Goal: Task Accomplishment & Management: Use online tool/utility

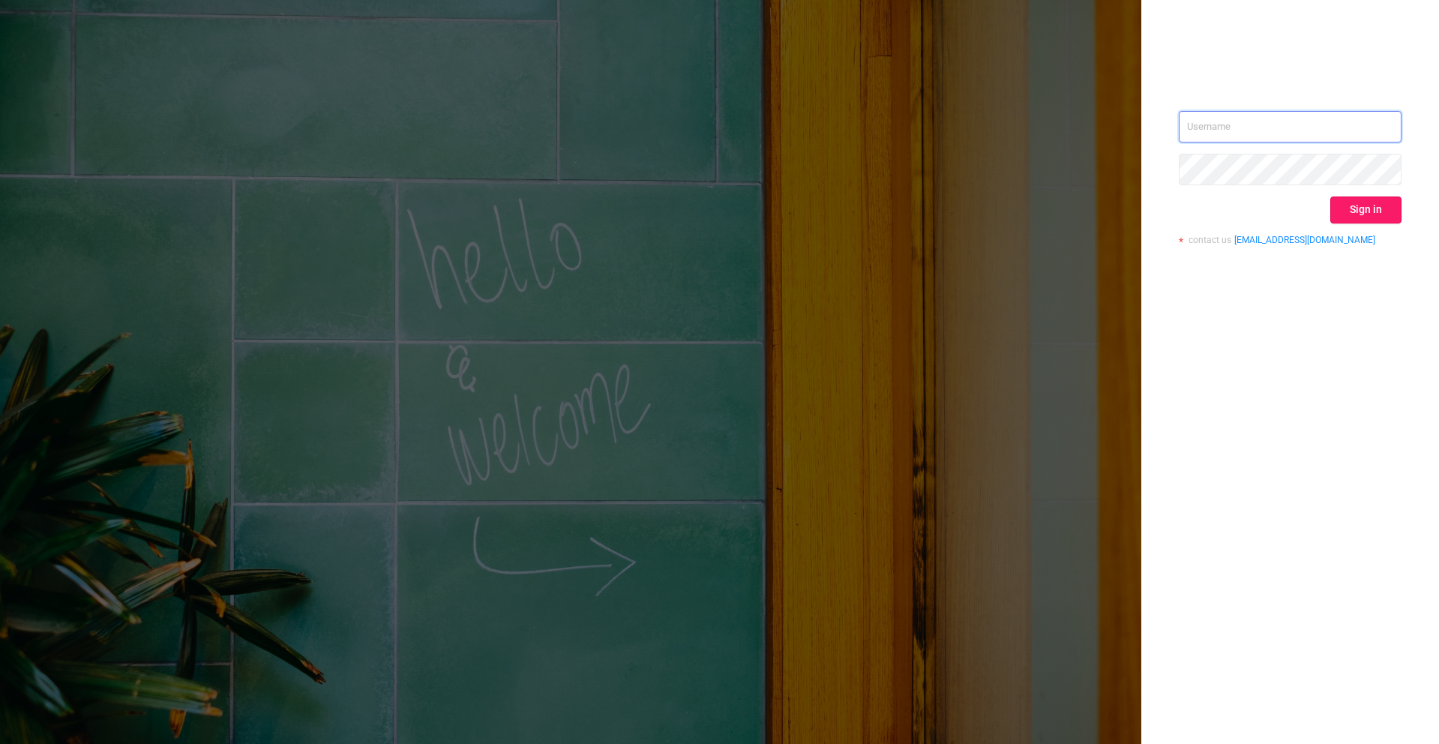
type input "[PERSON_NAME][EMAIL_ADDRESS][DOMAIN_NAME]"
click at [1370, 210] on button "Sign in" at bounding box center [1365, 209] width 71 height 27
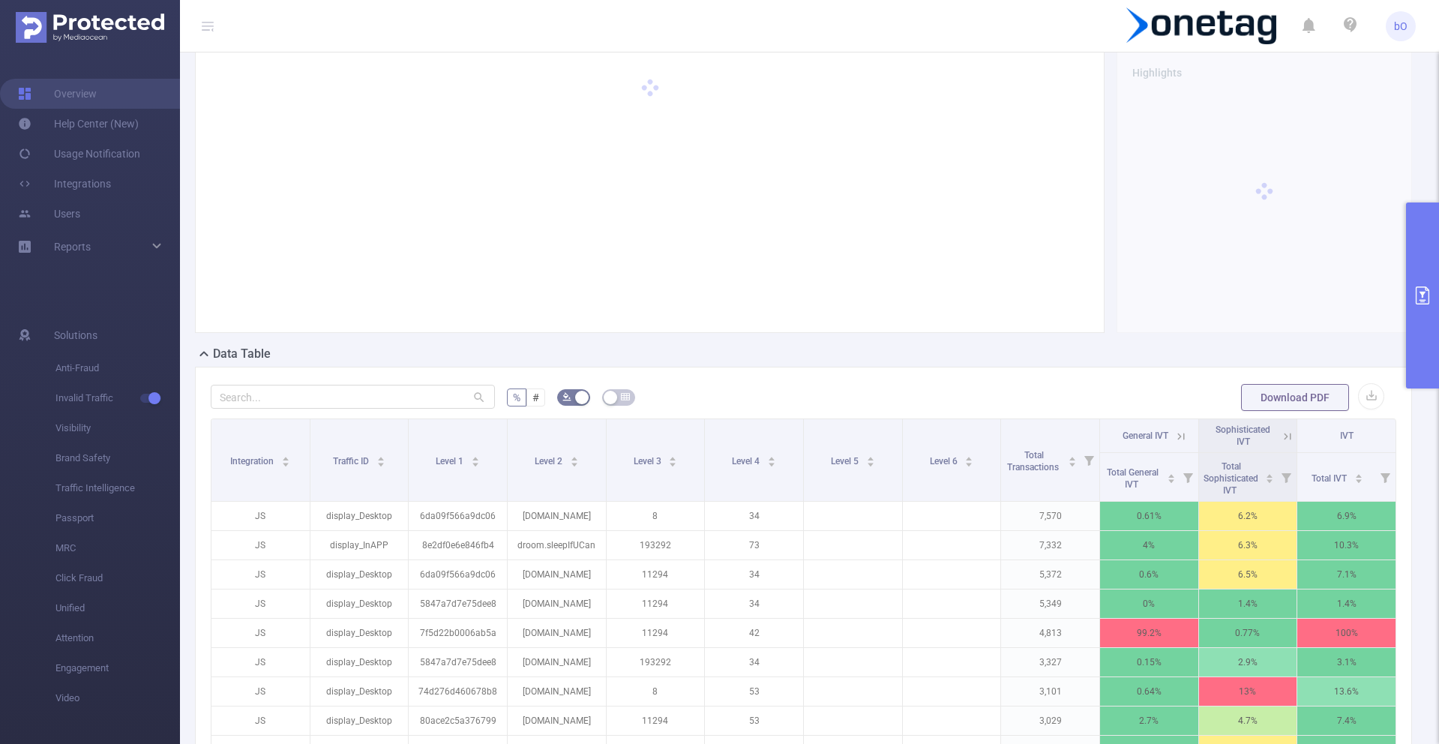
scroll to position [180, 0]
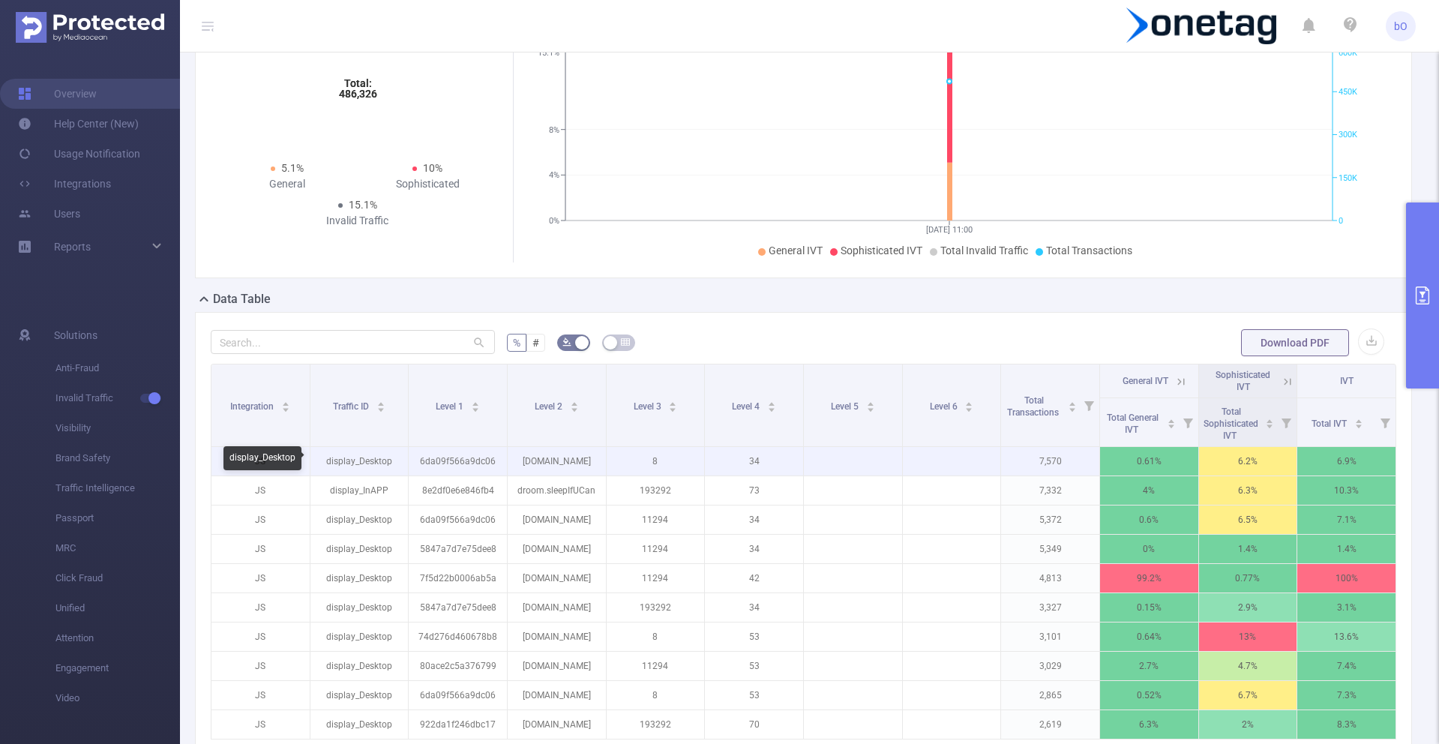
click at [347, 452] on p "display_Desktop" at bounding box center [359, 461] width 98 height 28
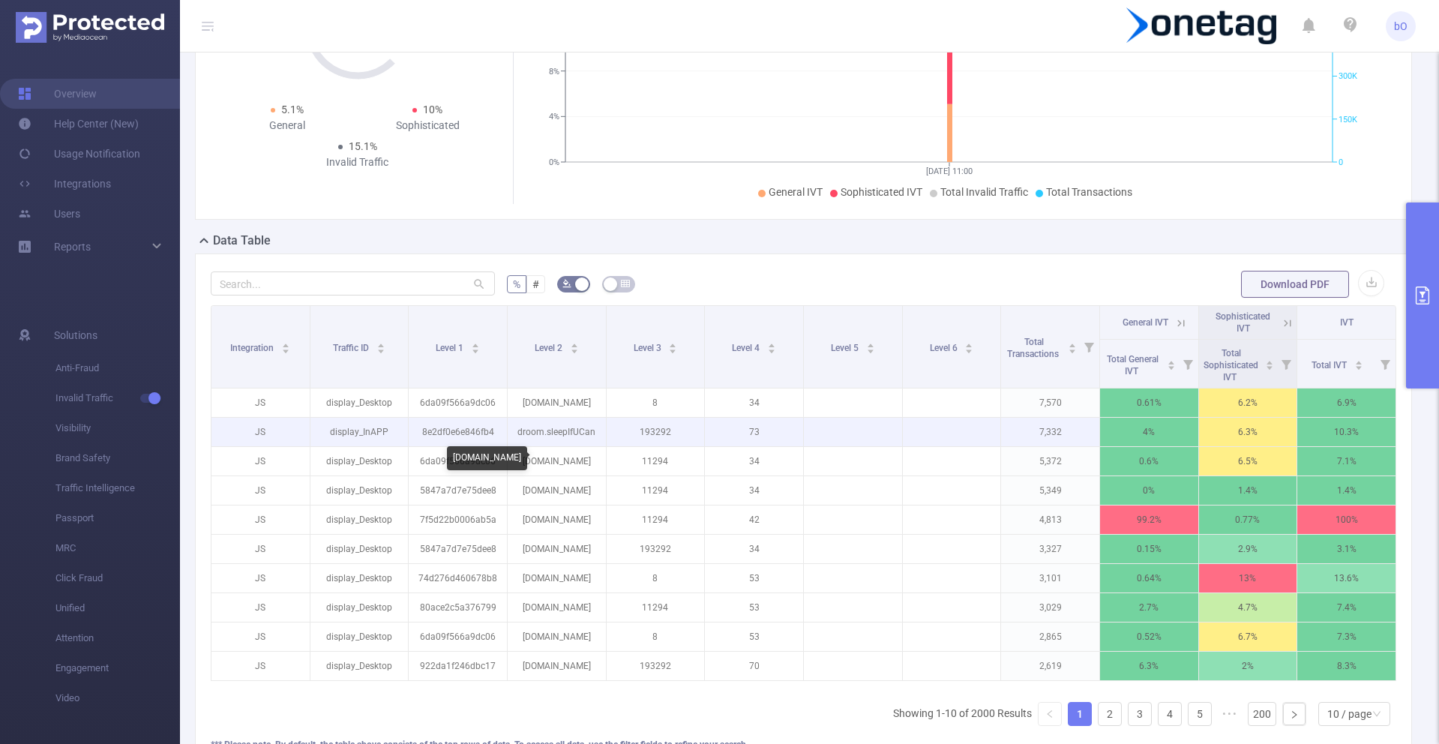
scroll to position [270, 0]
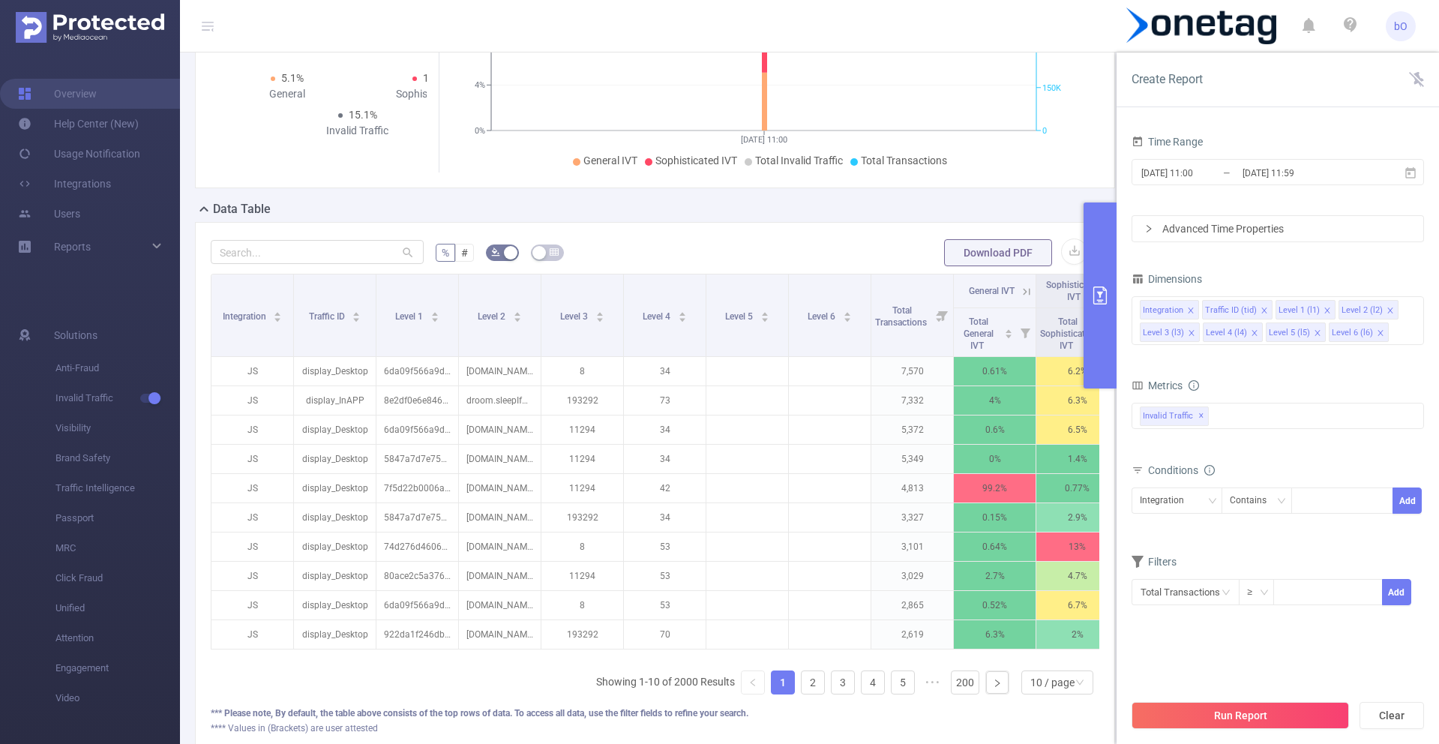
click at [1416, 292] on div "Dimensions" at bounding box center [1278, 280] width 292 height 25
click at [1186, 507] on div "Integration" at bounding box center [1167, 500] width 55 height 25
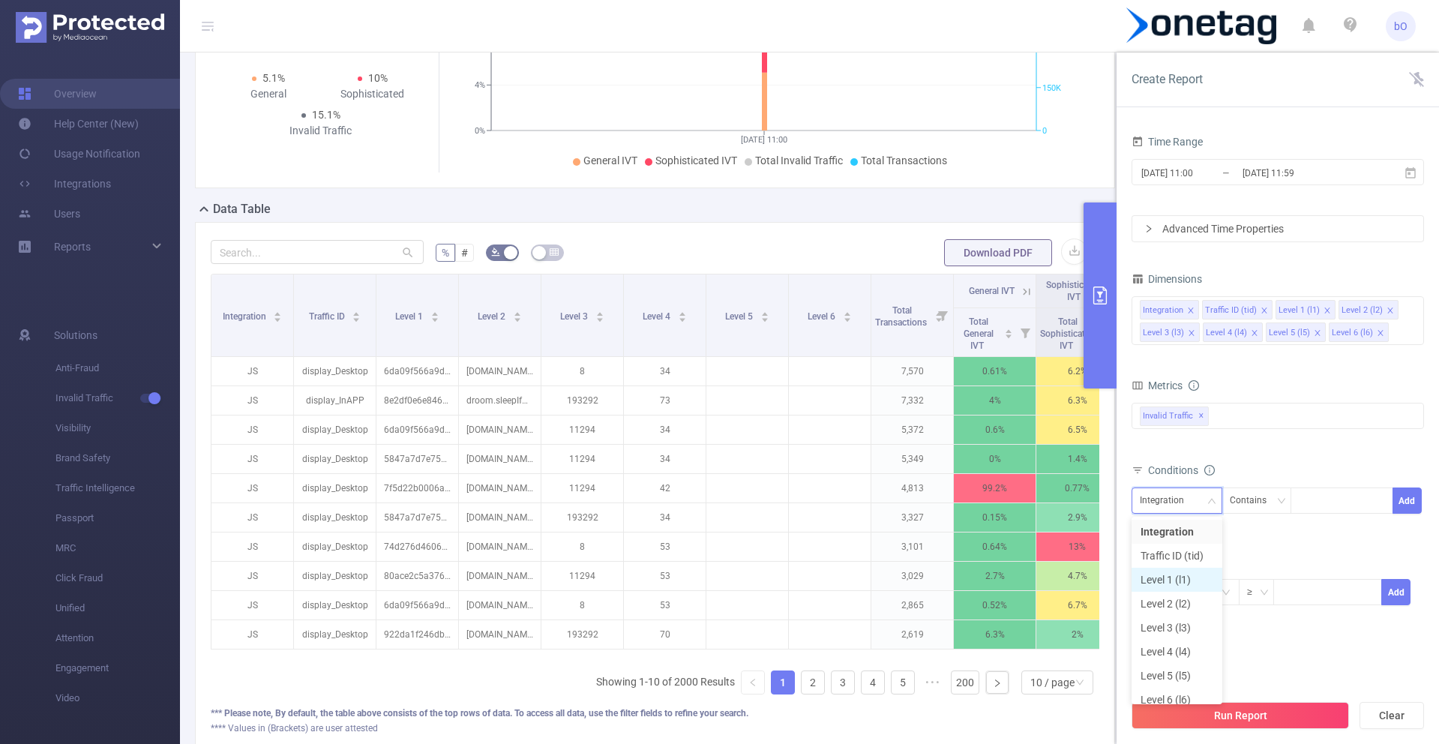
click at [1174, 577] on li "Level 1 (l1)" at bounding box center [1177, 580] width 91 height 24
click at [1306, 511] on div at bounding box center [1342, 500] width 86 height 25
paste input "922da1f246dbc17"
type input "922da1f246dbc17"
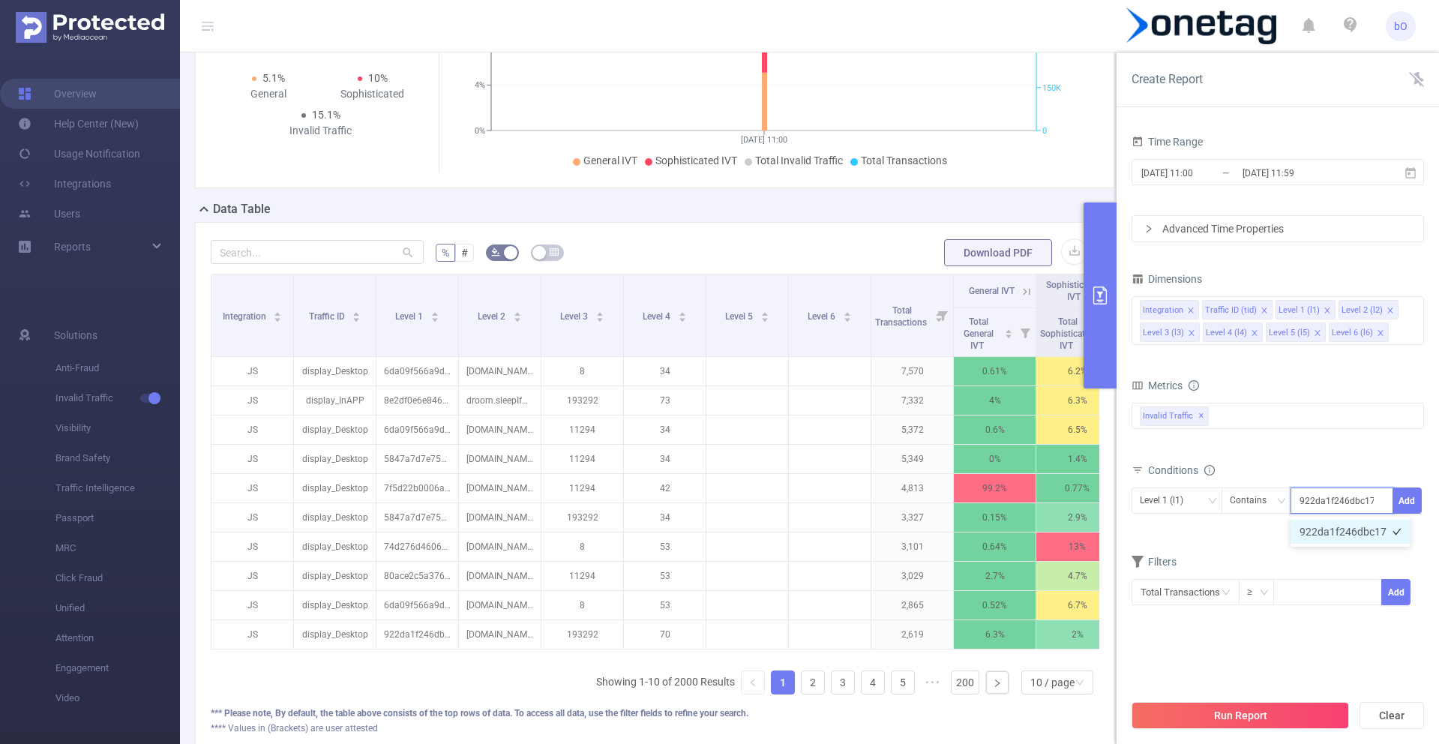
click at [1341, 526] on li "922da1f246dbc17" at bounding box center [1351, 532] width 120 height 24
click at [1365, 460] on div "Conditions" at bounding box center [1278, 472] width 292 height 25
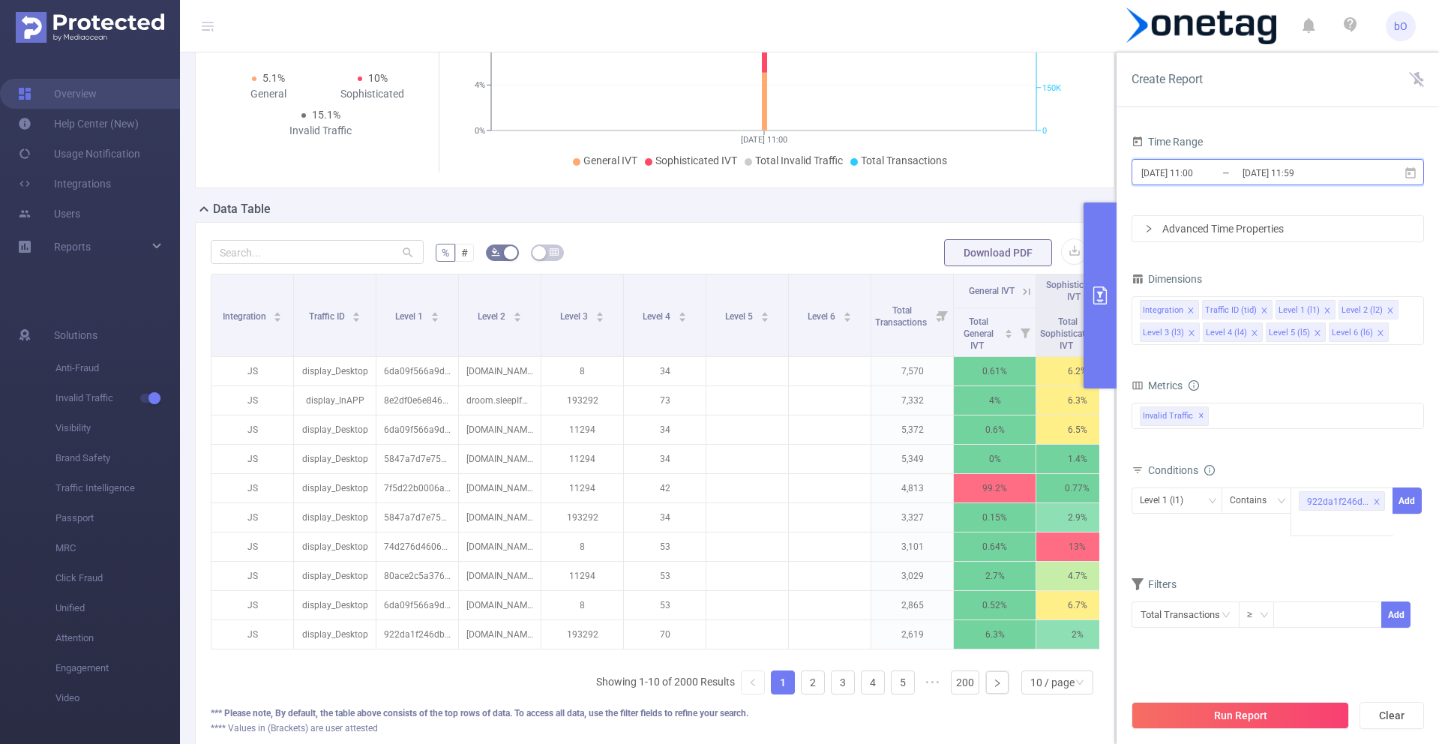
drag, startPoint x: 1398, startPoint y: 178, endPoint x: 1410, endPoint y: 178, distance: 12.0
click at [1410, 178] on span "[DATE] 11:00 _ [DATE] 11:59" at bounding box center [1278, 172] width 292 height 26
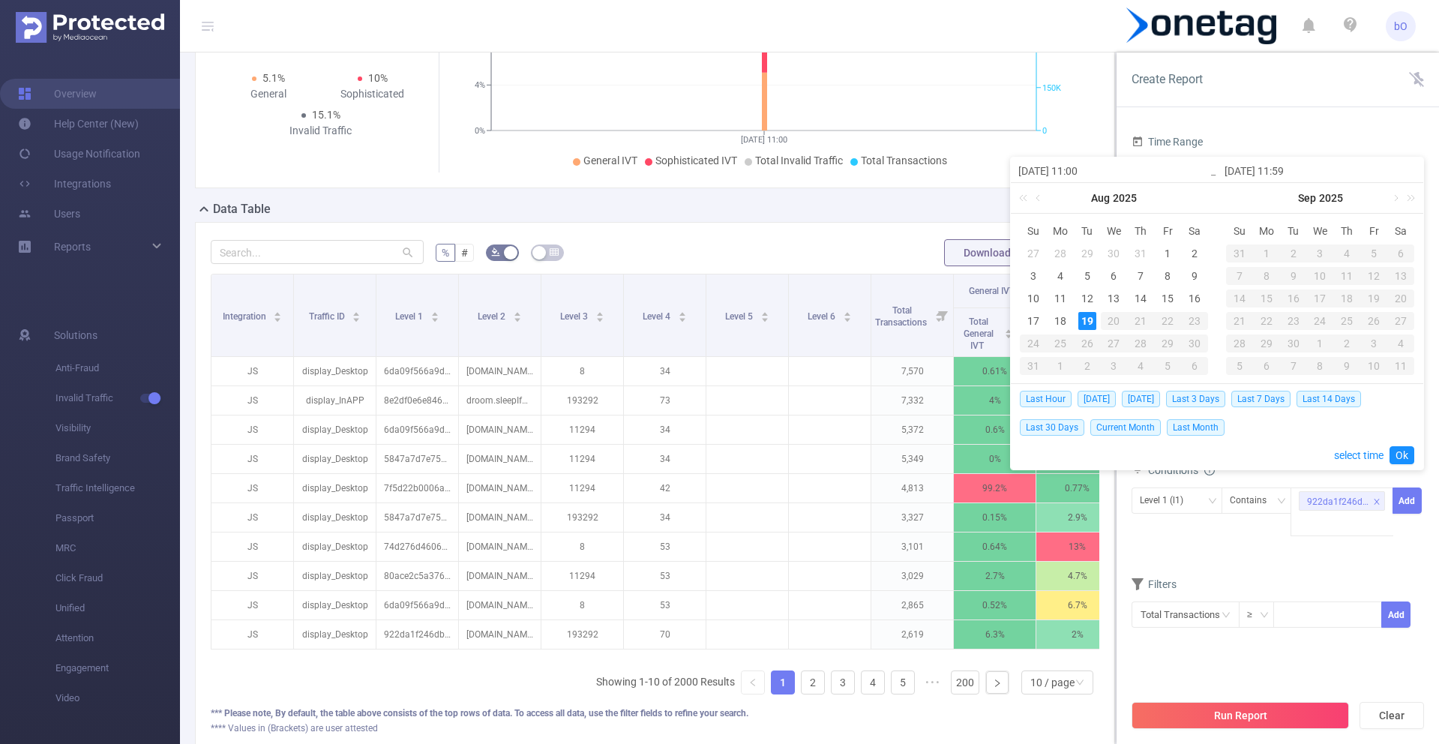
click at [1410, 178] on input "[DATE] 11:59" at bounding box center [1320, 171] width 191 height 18
click at [1033, 202] on link at bounding box center [1039, 198] width 13 height 30
click at [1086, 250] on div "1" at bounding box center [1087, 253] width 18 height 18
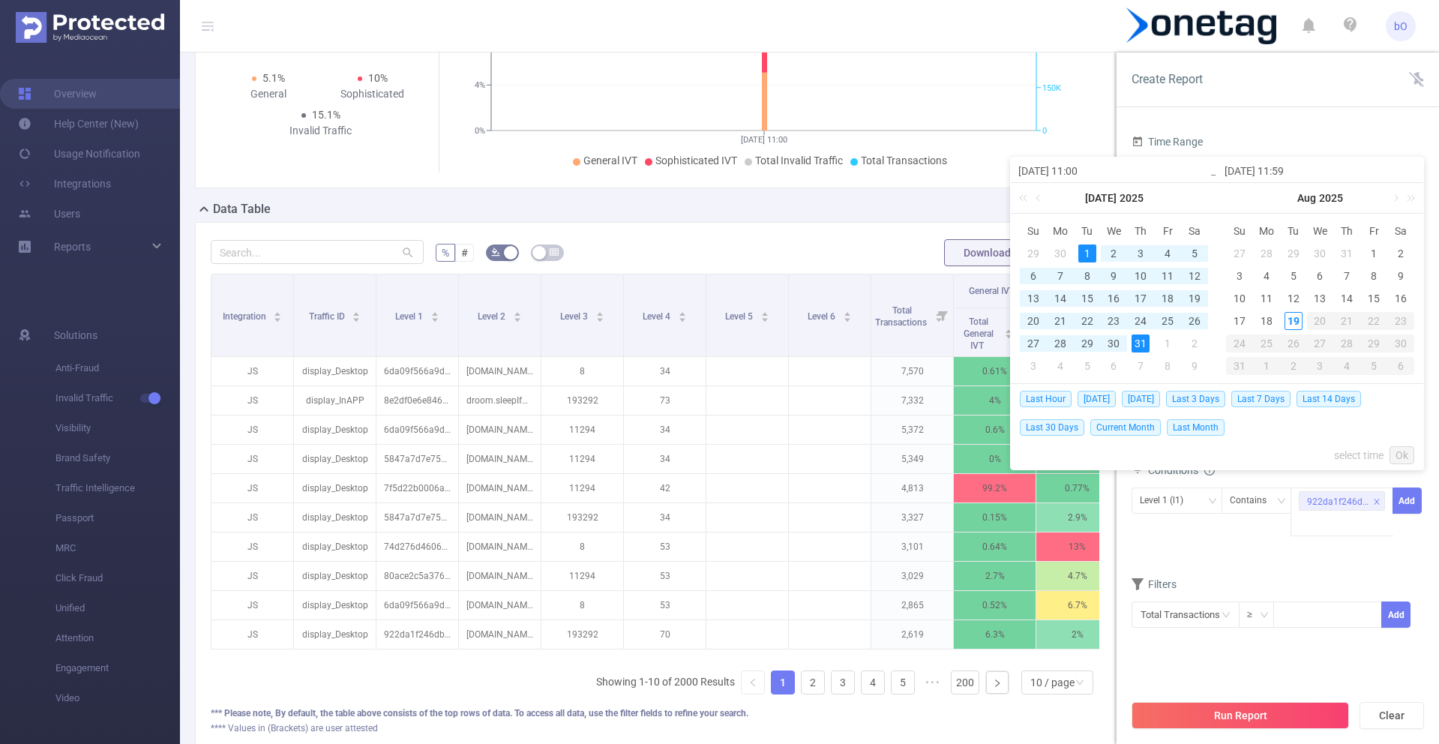
click at [1146, 340] on div "31" at bounding box center [1141, 343] width 18 height 18
type input "[DATE] 11:00"
type input "[DATE] 11:59"
type input "[DATE] 11:00"
type input "[DATE] 11:59"
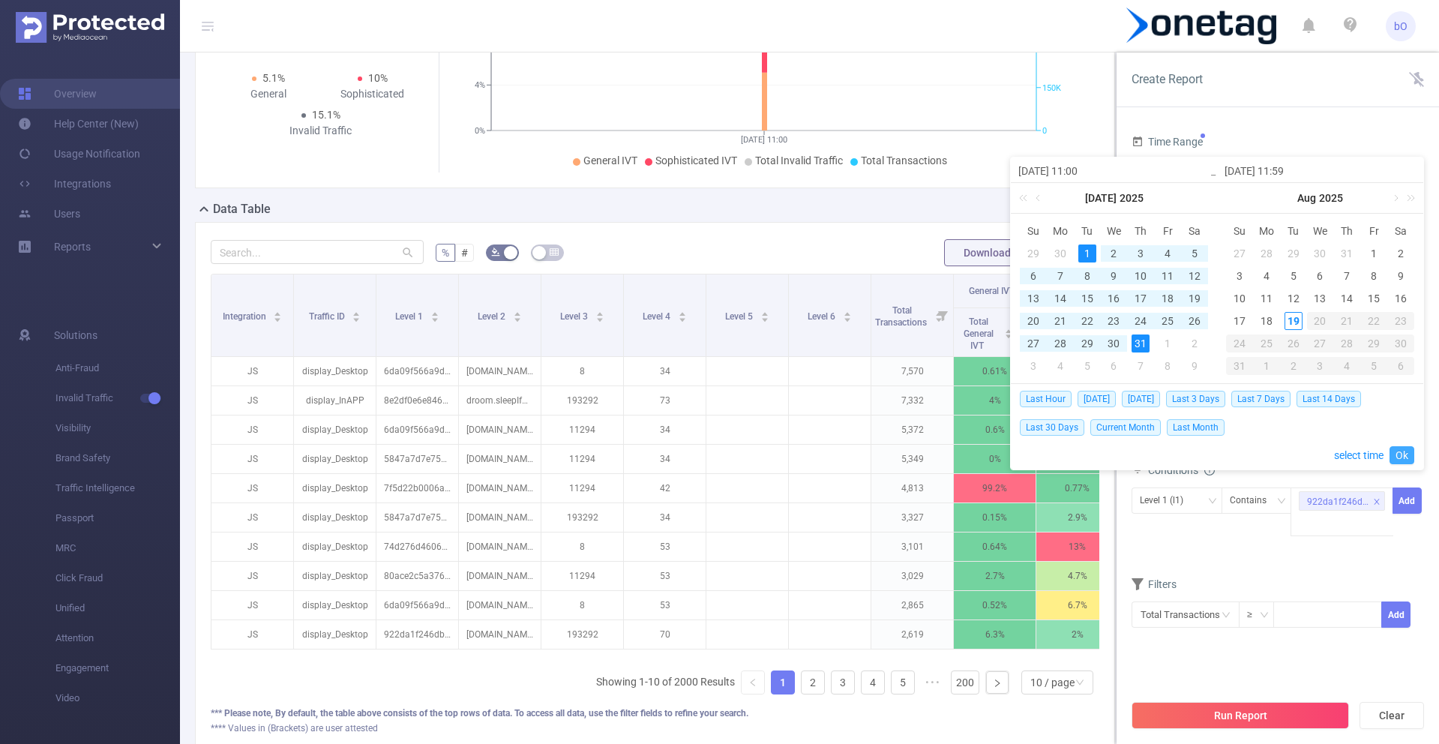
click at [1398, 457] on link "Ok" at bounding box center [1402, 455] width 25 height 18
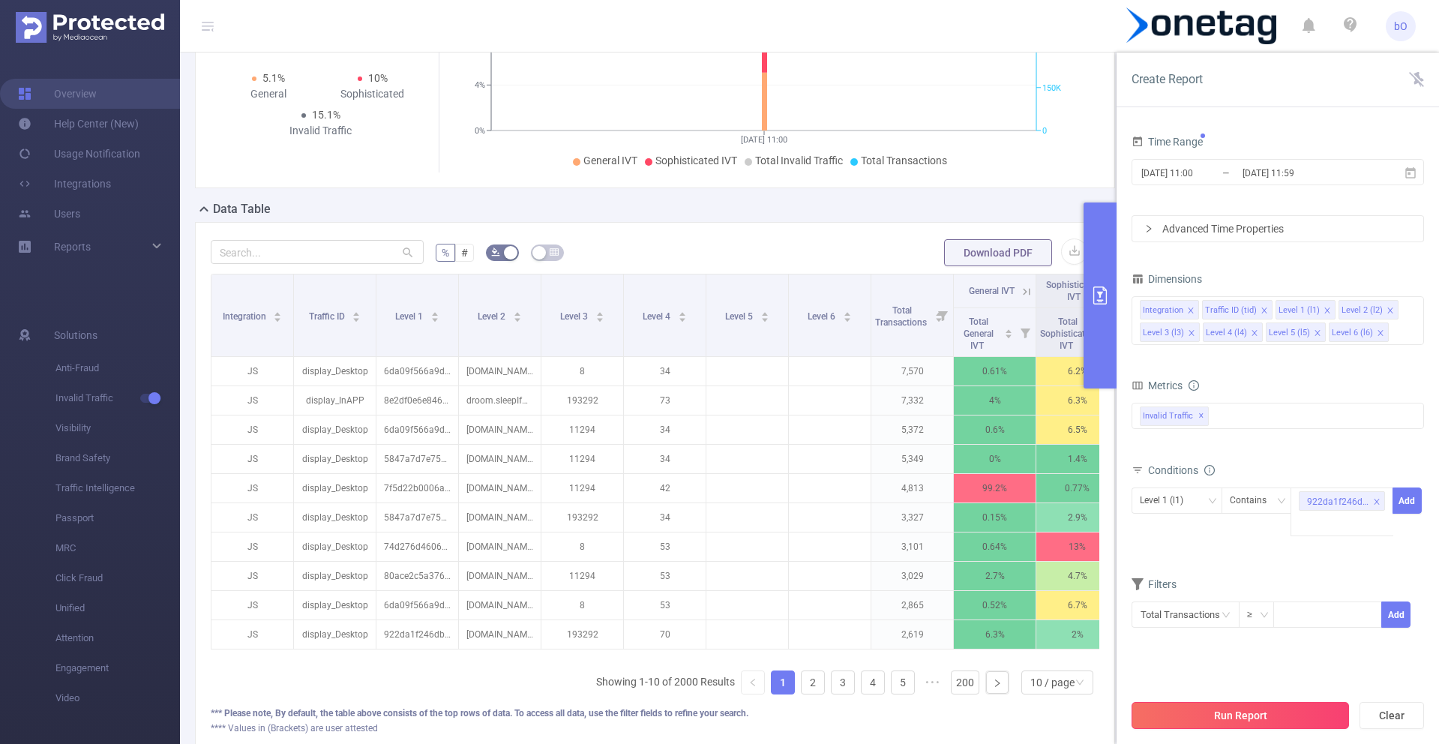
click at [1300, 715] on button "Run Report" at bounding box center [1240, 715] width 217 height 27
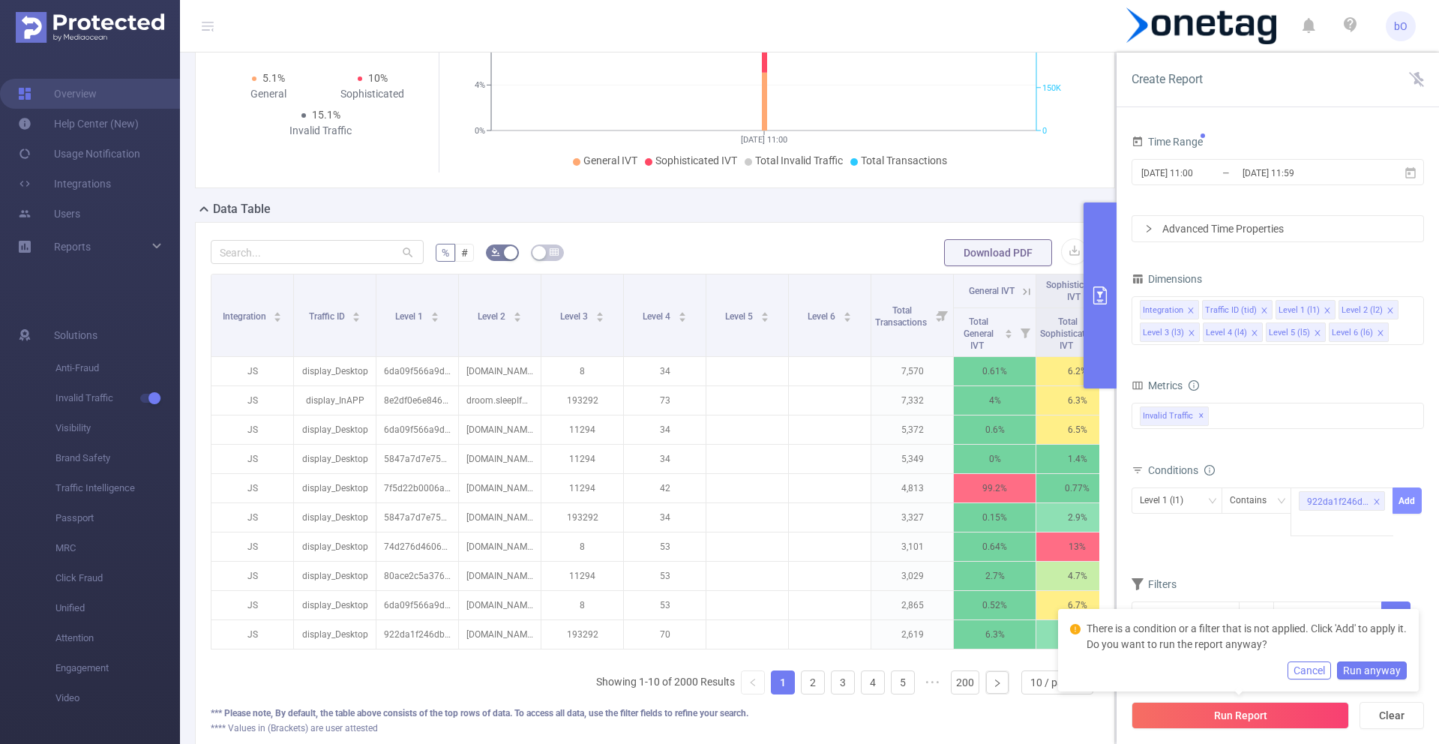
click at [1414, 501] on button "Add" at bounding box center [1407, 500] width 29 height 26
click at [1327, 664] on button "Cancel" at bounding box center [1309, 670] width 43 height 18
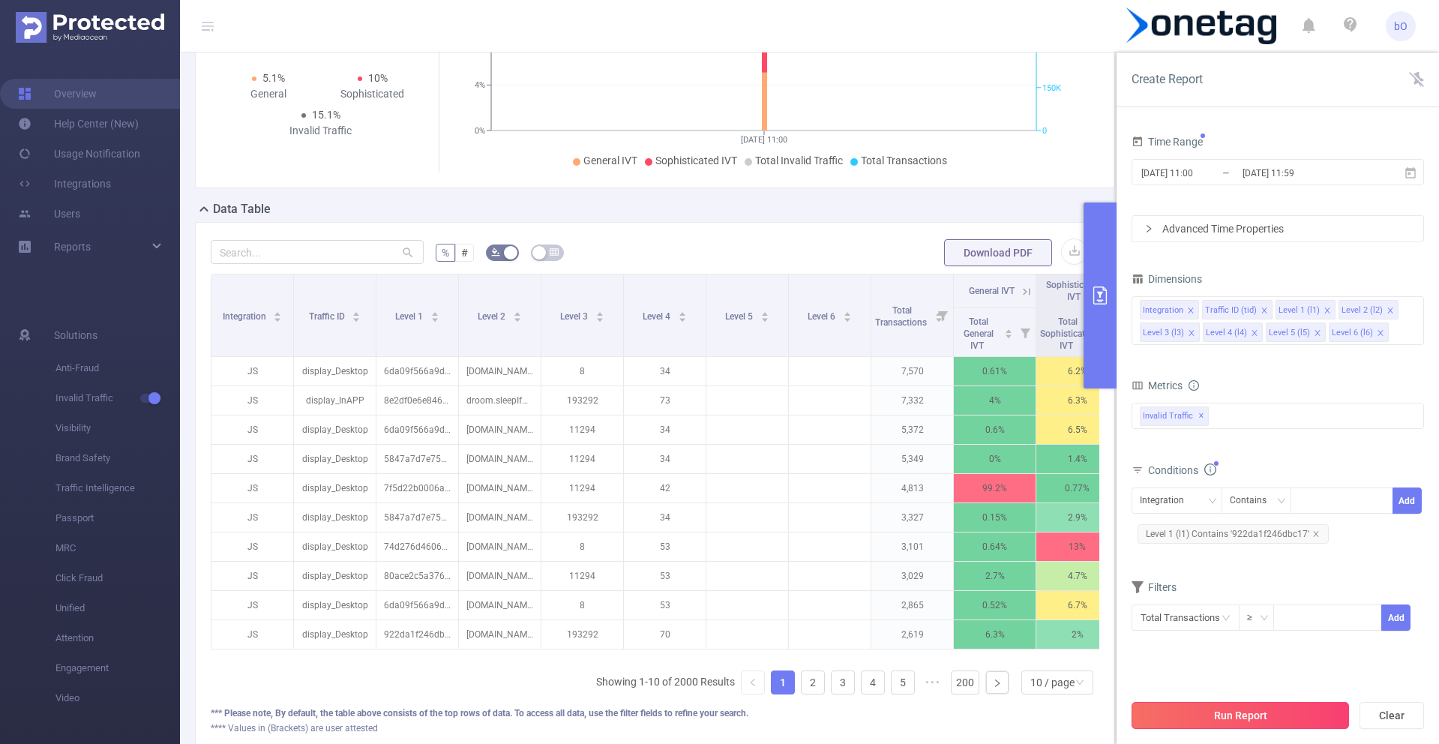
click at [1269, 718] on button "Run Report" at bounding box center [1240, 715] width 217 height 27
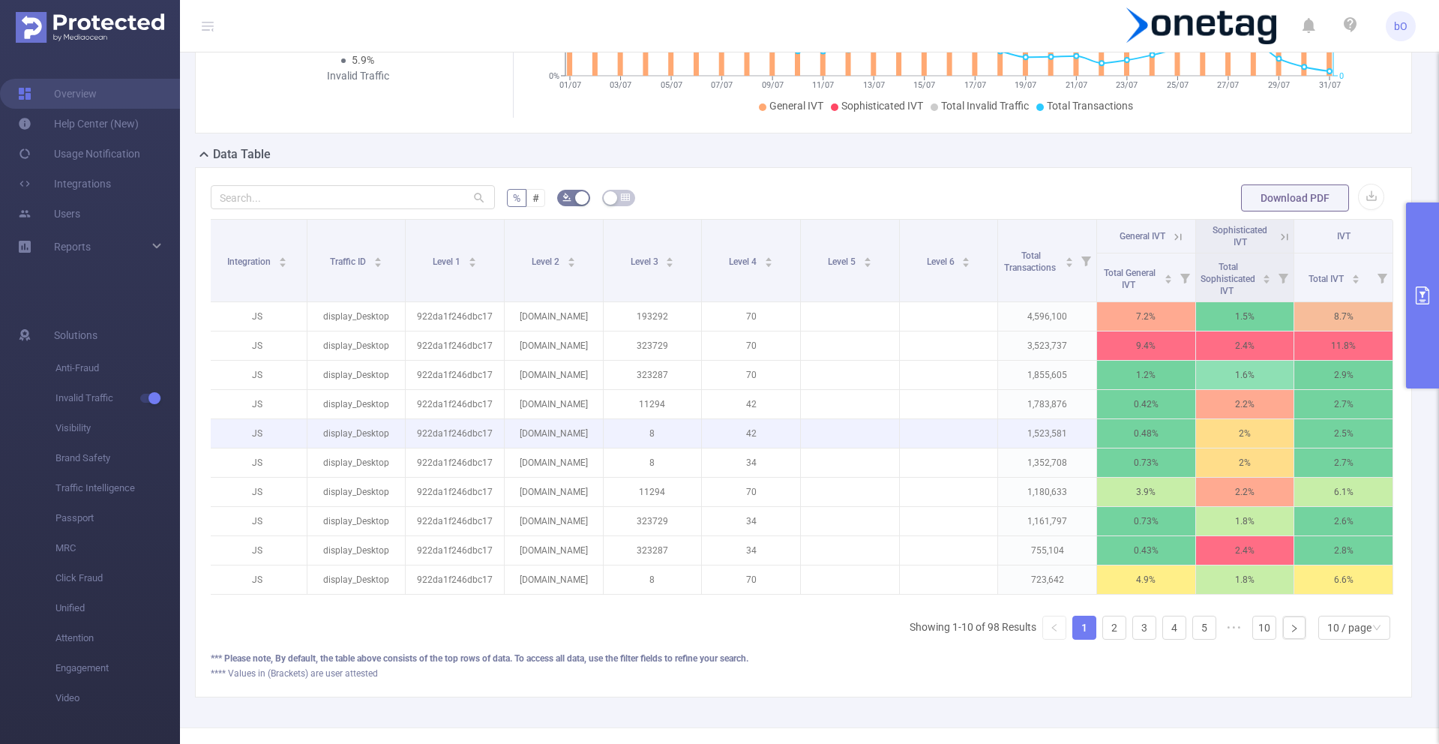
scroll to position [337, 0]
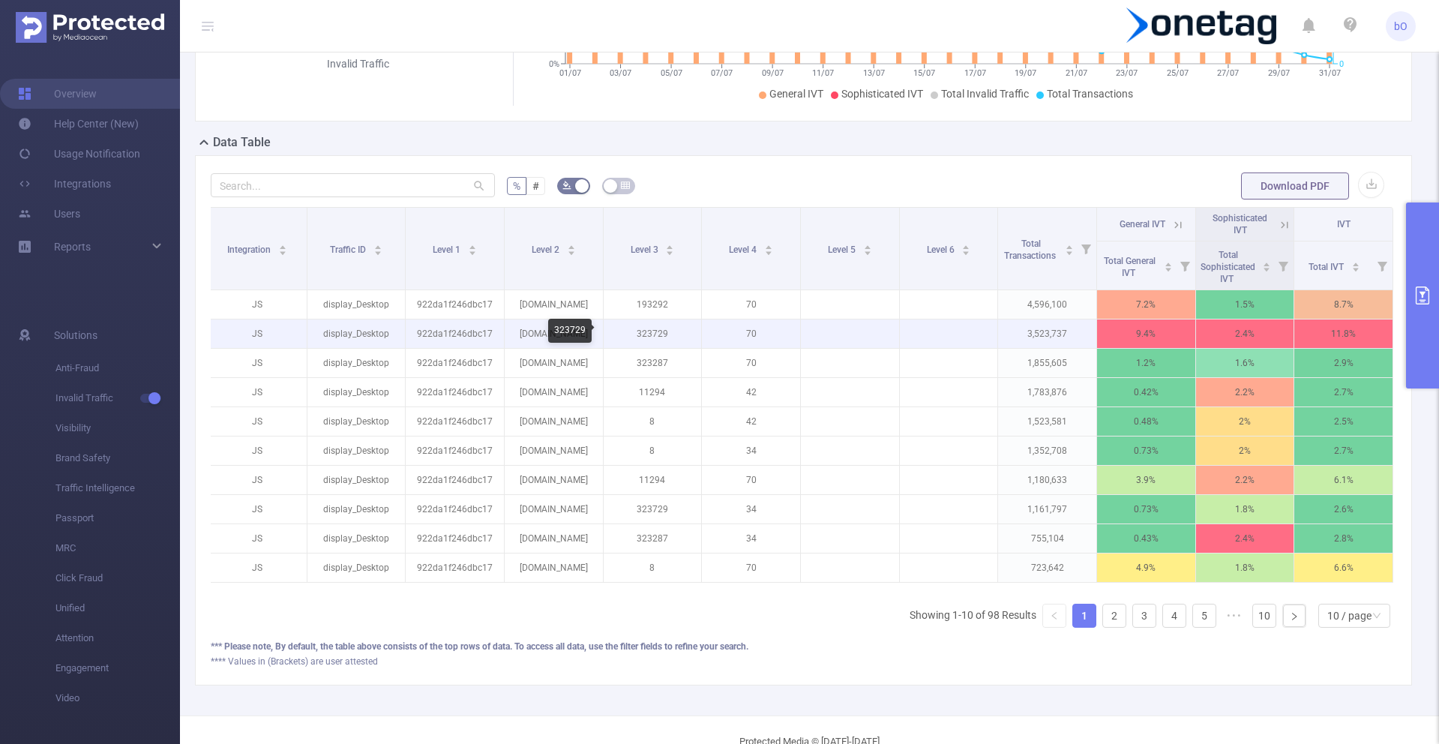
click at [655, 337] on p "323729" at bounding box center [653, 333] width 98 height 28
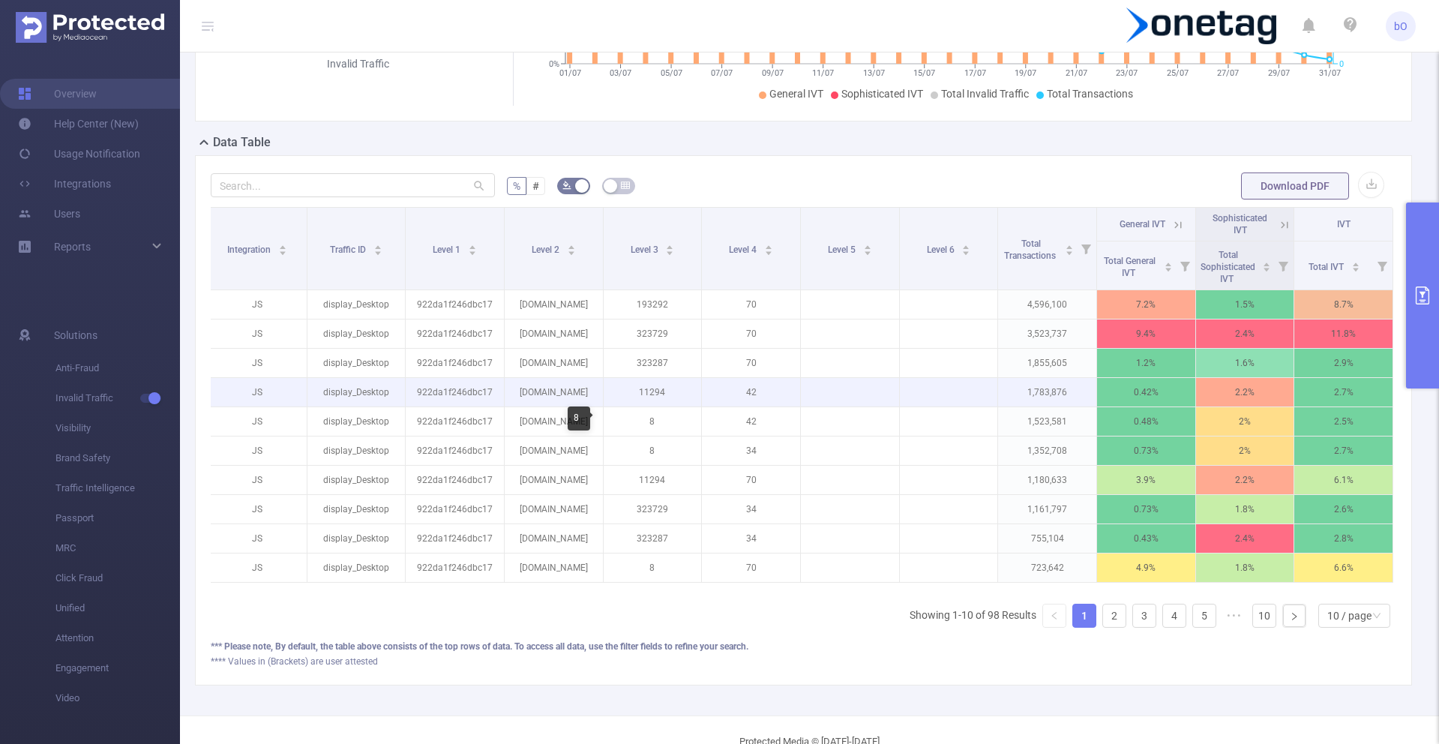
click at [648, 399] on p "11294" at bounding box center [653, 392] width 98 height 28
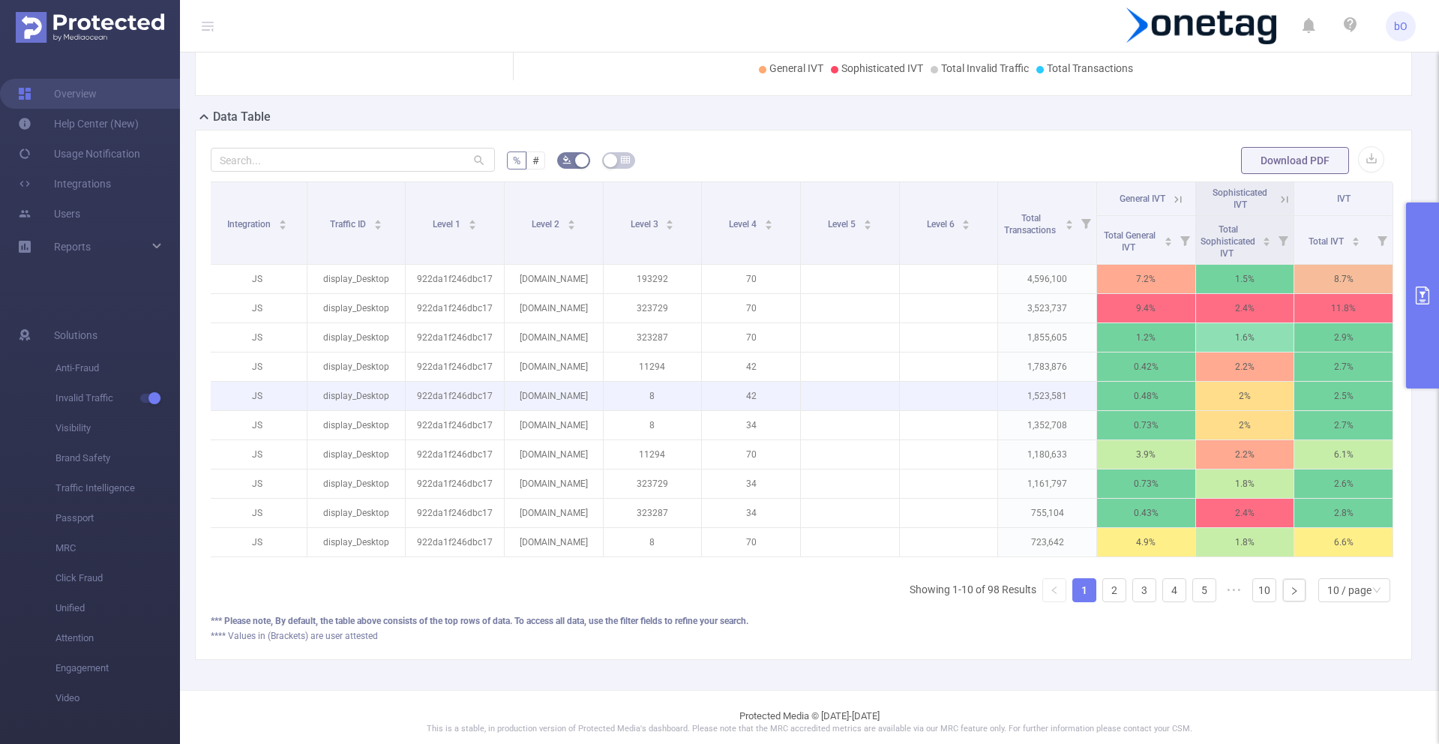
scroll to position [383, 0]
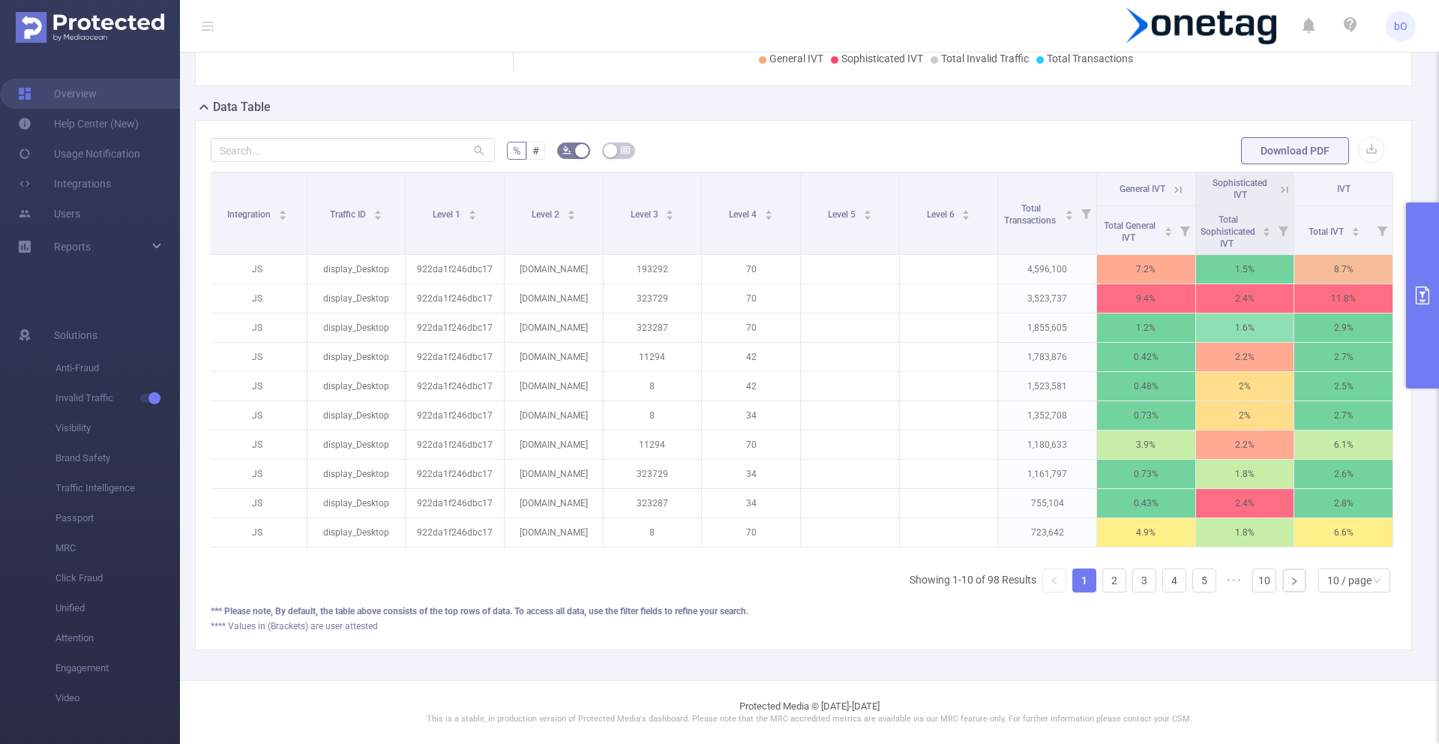
click at [1278, 183] on icon at bounding box center [1284, 189] width 13 height 13
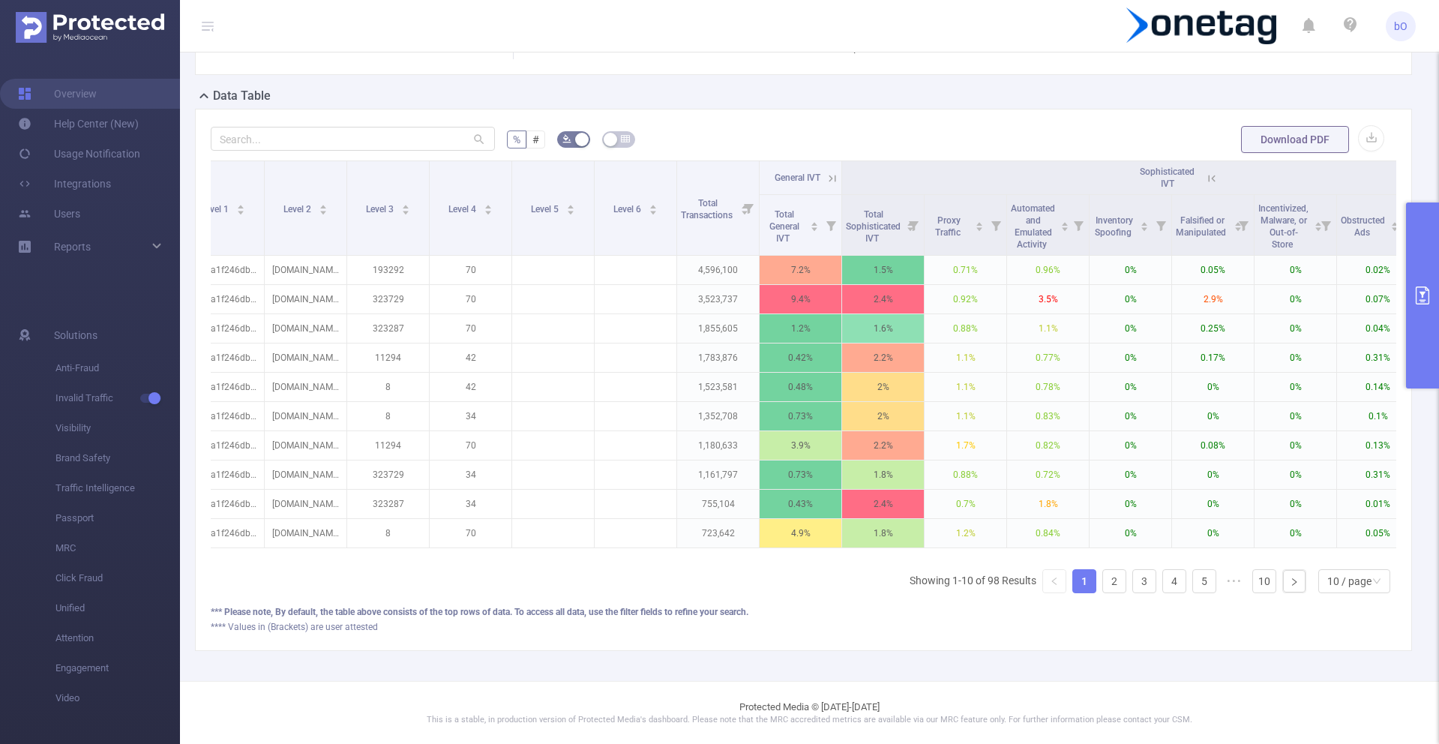
scroll to position [0, 139]
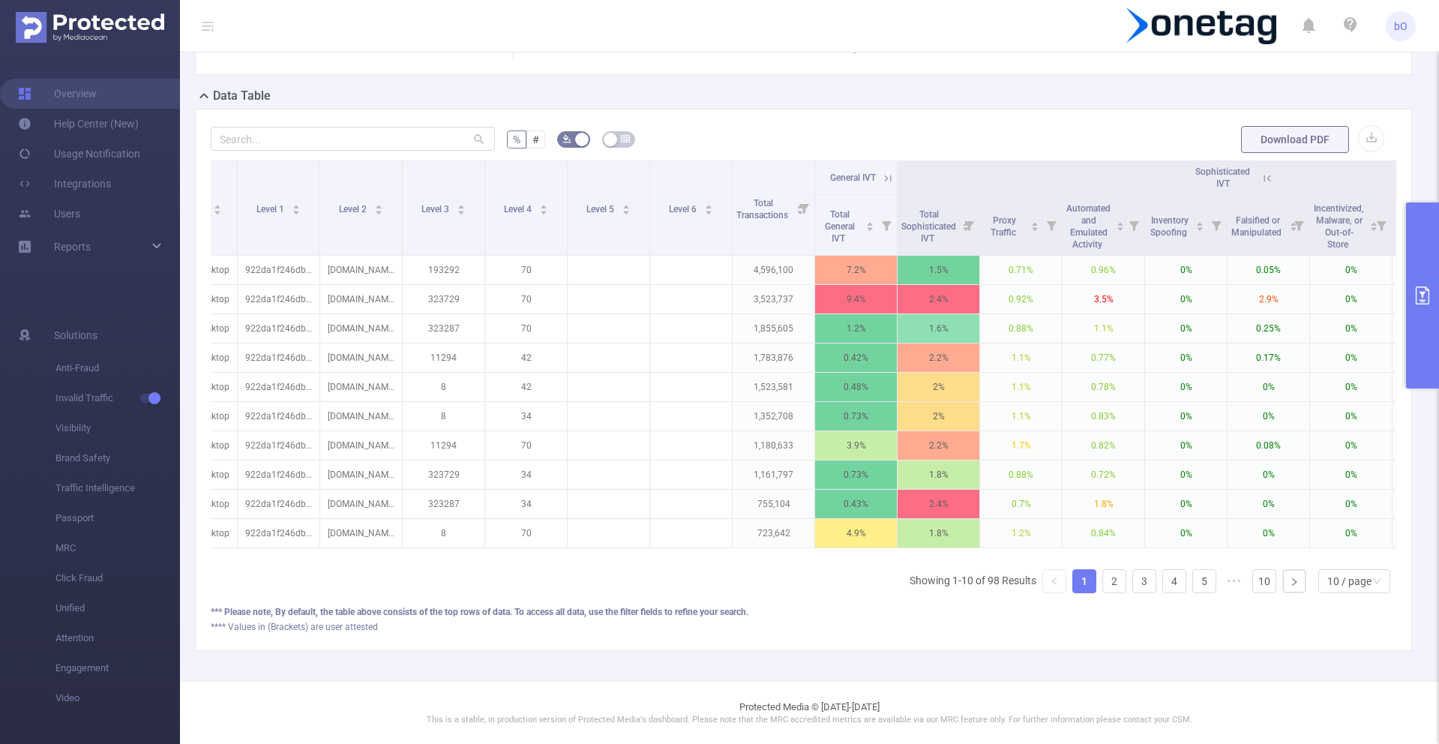
click at [886, 178] on icon at bounding box center [887, 178] width 13 height 13
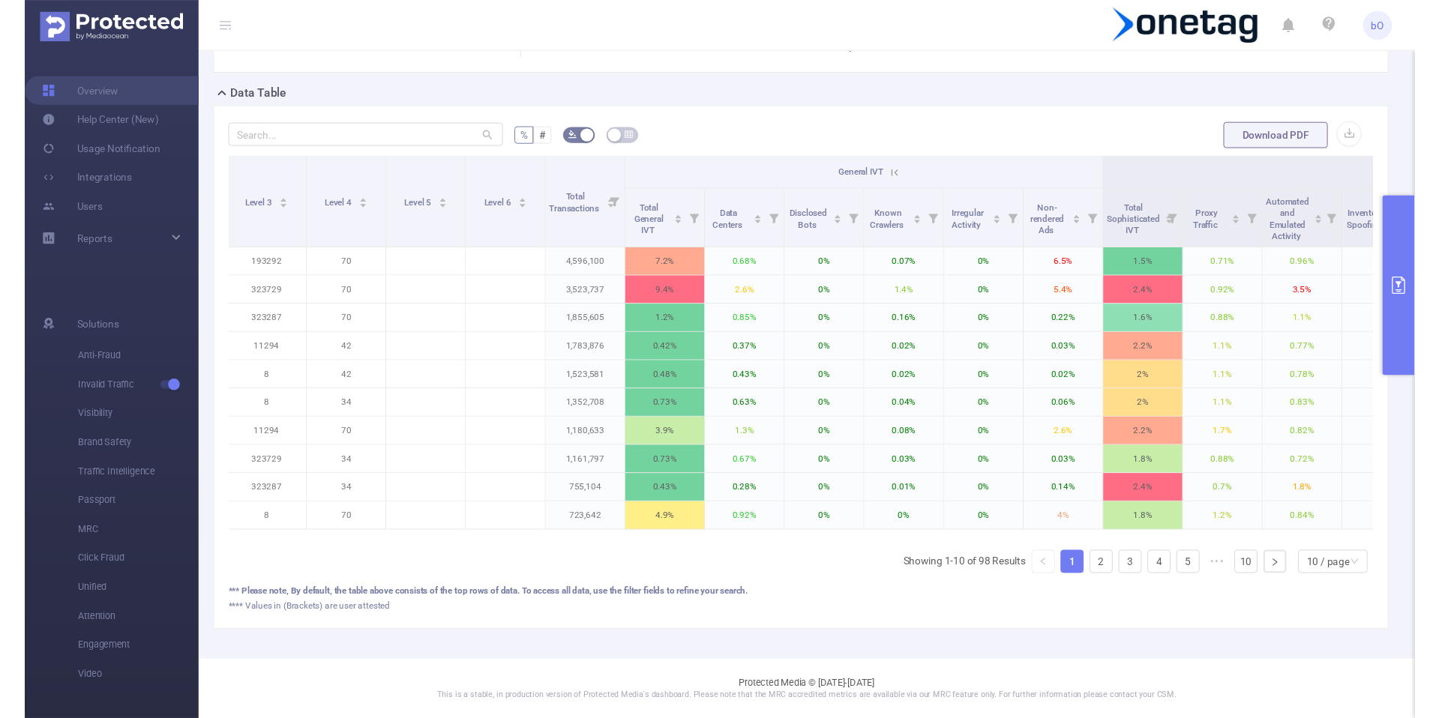
scroll to position [0, 270]
